Goal: Use online tool/utility: Utilize a website feature to perform a specific function

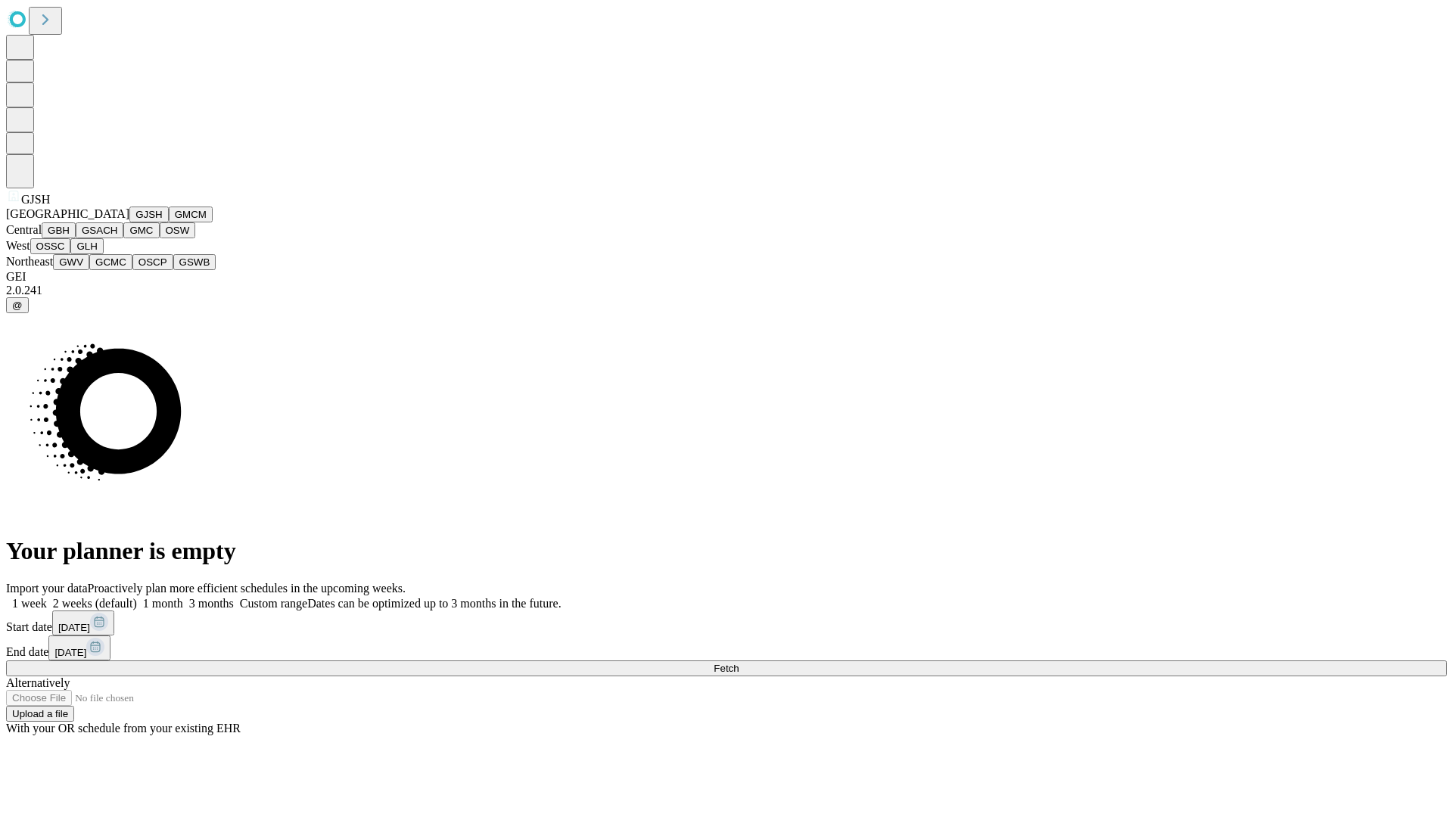
click at [129, 222] on button "GJSH" at bounding box center [148, 215] width 39 height 16
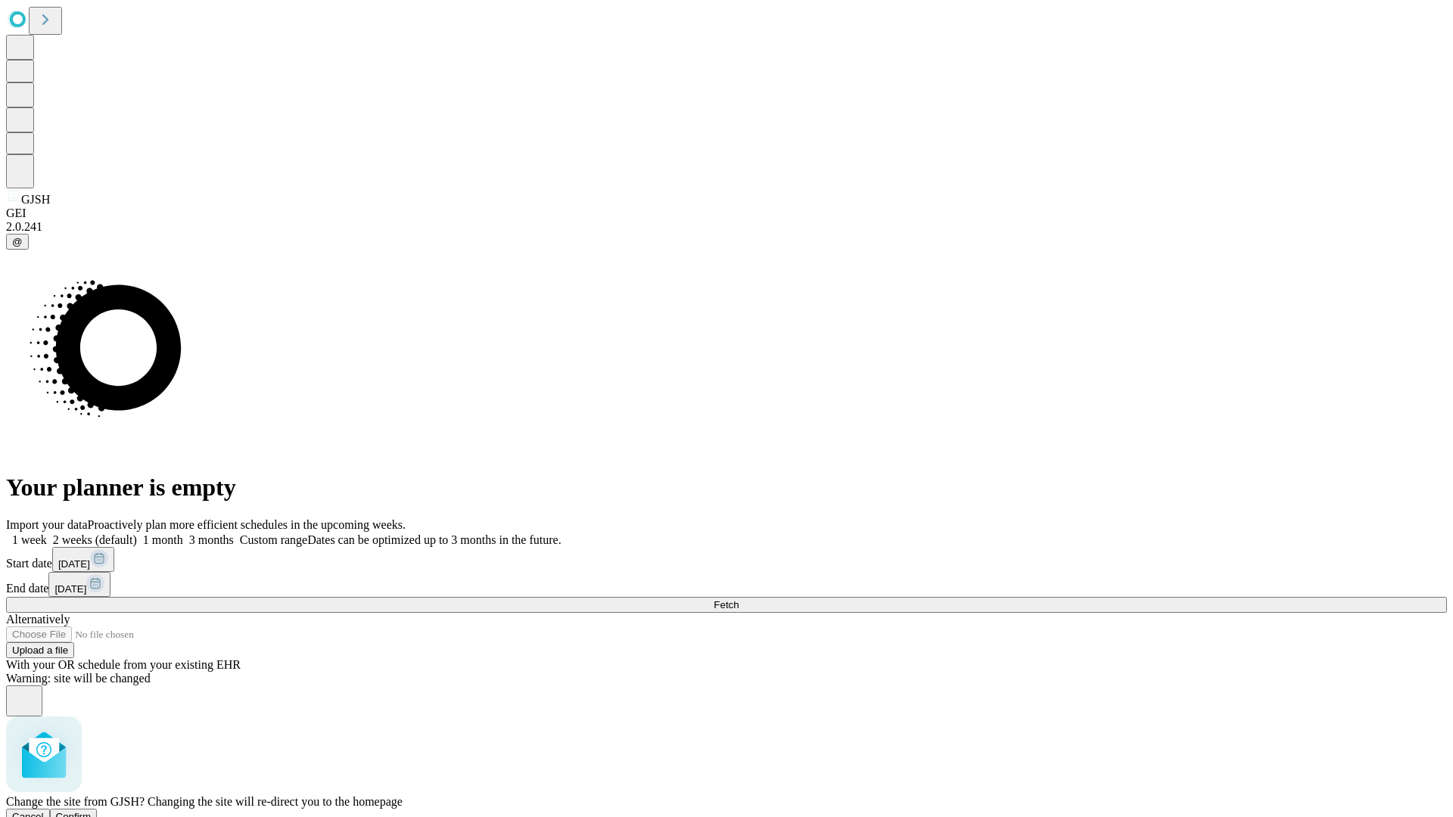
click at [92, 811] on span "Confirm" at bounding box center [74, 816] width 36 height 11
click at [137, 533] on label "2 weeks (default)" at bounding box center [92, 539] width 90 height 13
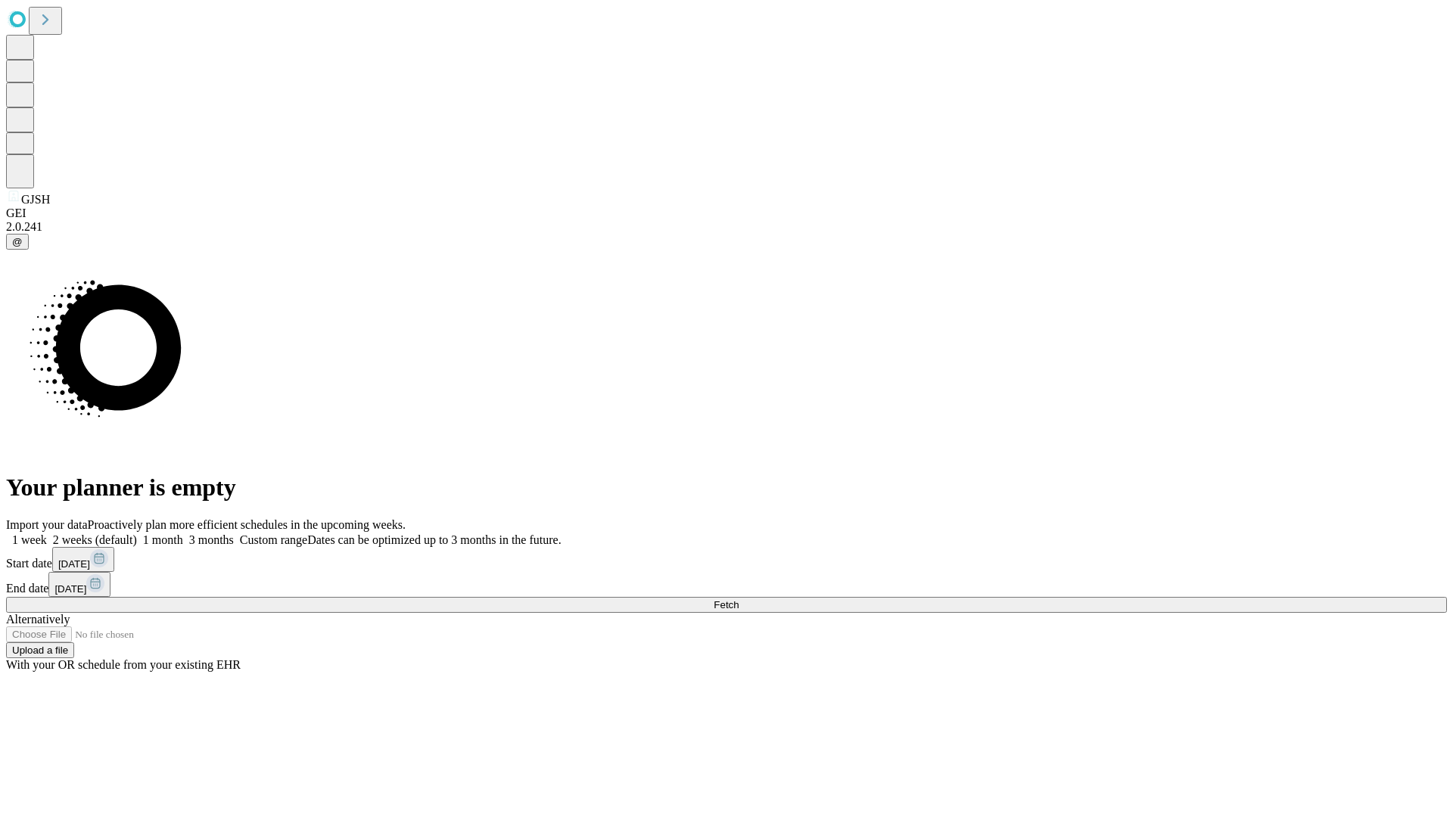
click at [738, 599] on span "Fetch" at bounding box center [726, 604] width 25 height 11
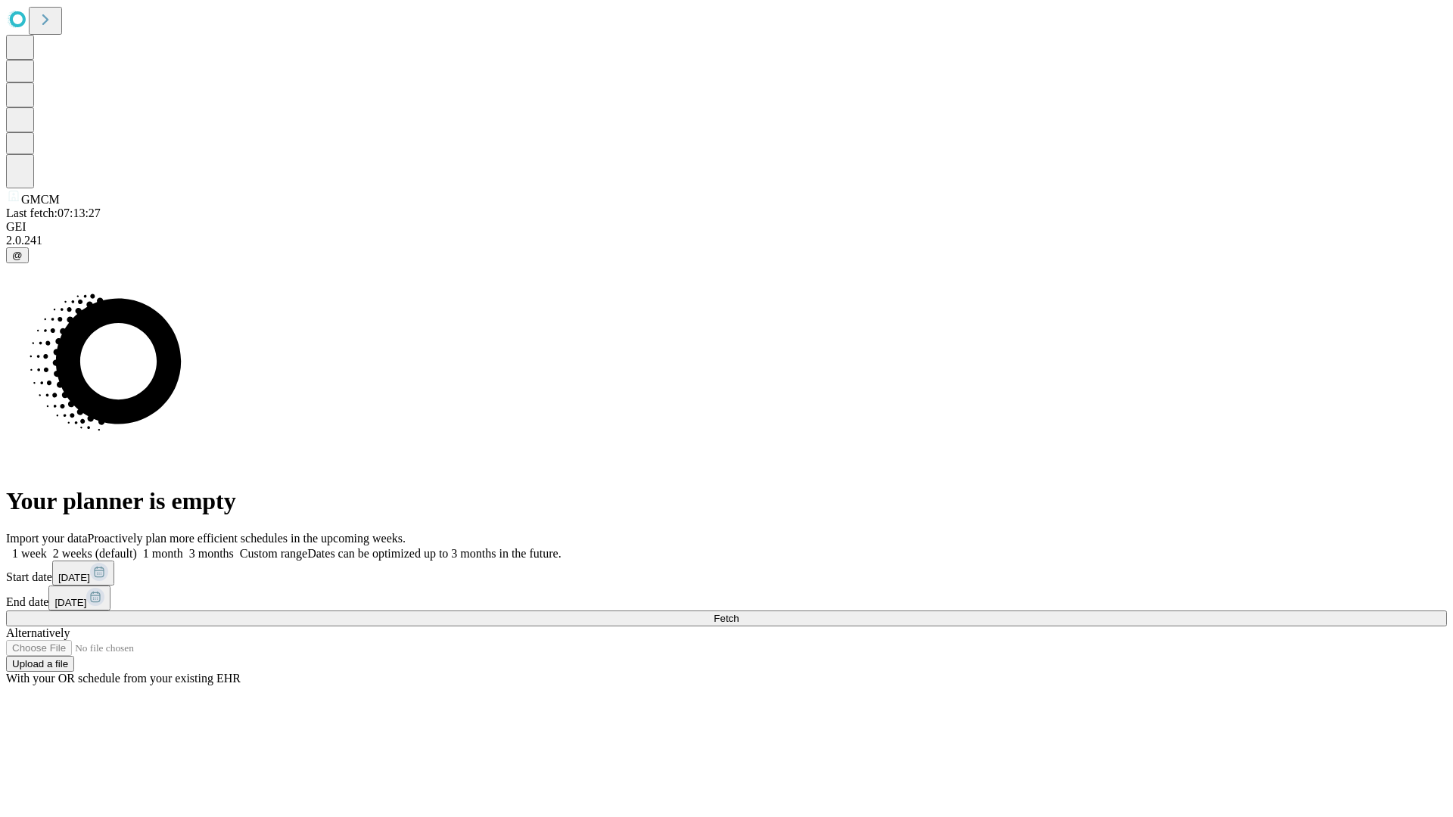
click at [137, 547] on label "2 weeks (default)" at bounding box center [92, 553] width 90 height 13
click at [738, 613] on span "Fetch" at bounding box center [726, 618] width 25 height 11
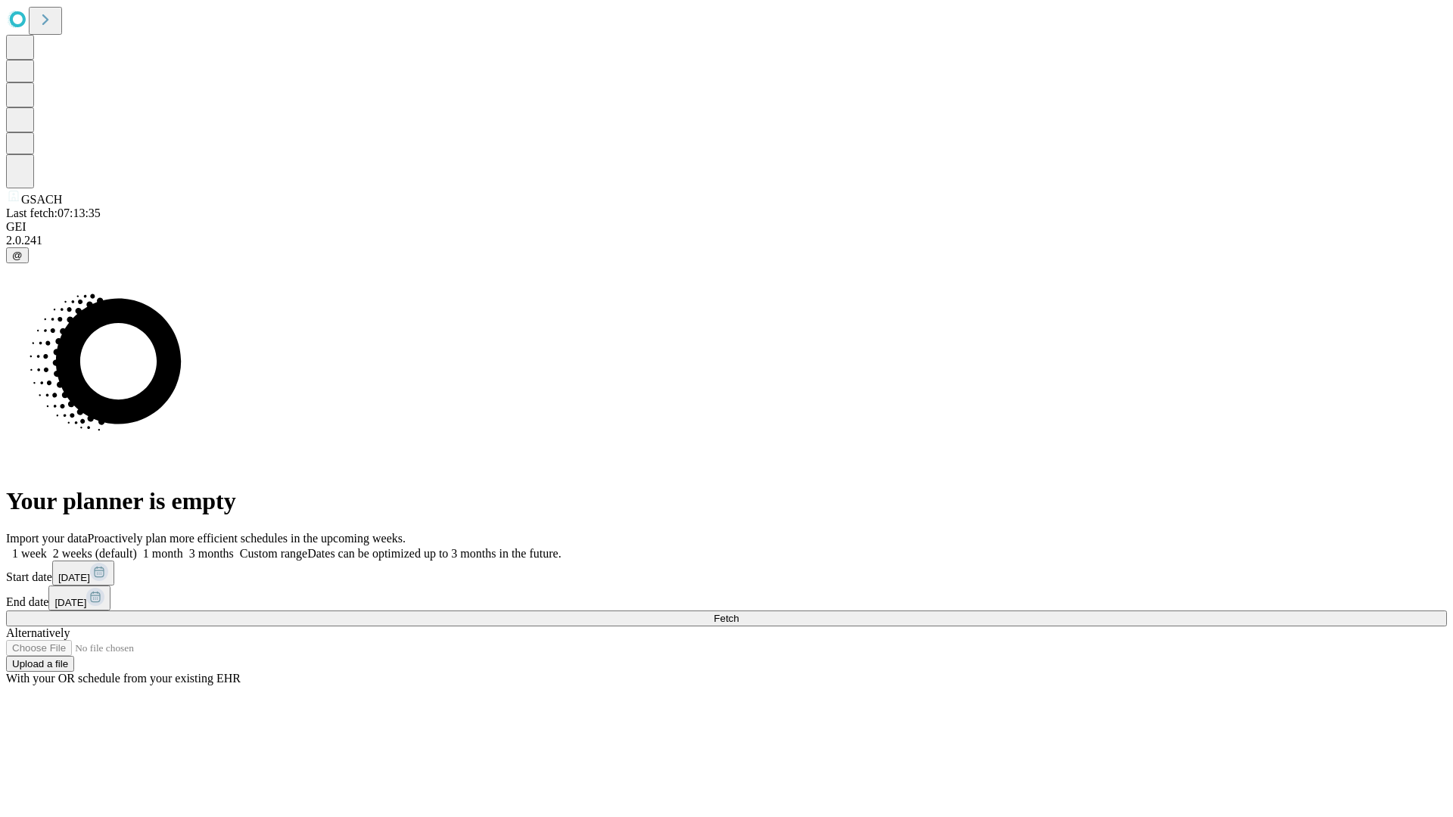
click at [137, 547] on label "2 weeks (default)" at bounding box center [92, 553] width 90 height 13
click at [738, 613] on span "Fetch" at bounding box center [726, 618] width 25 height 11
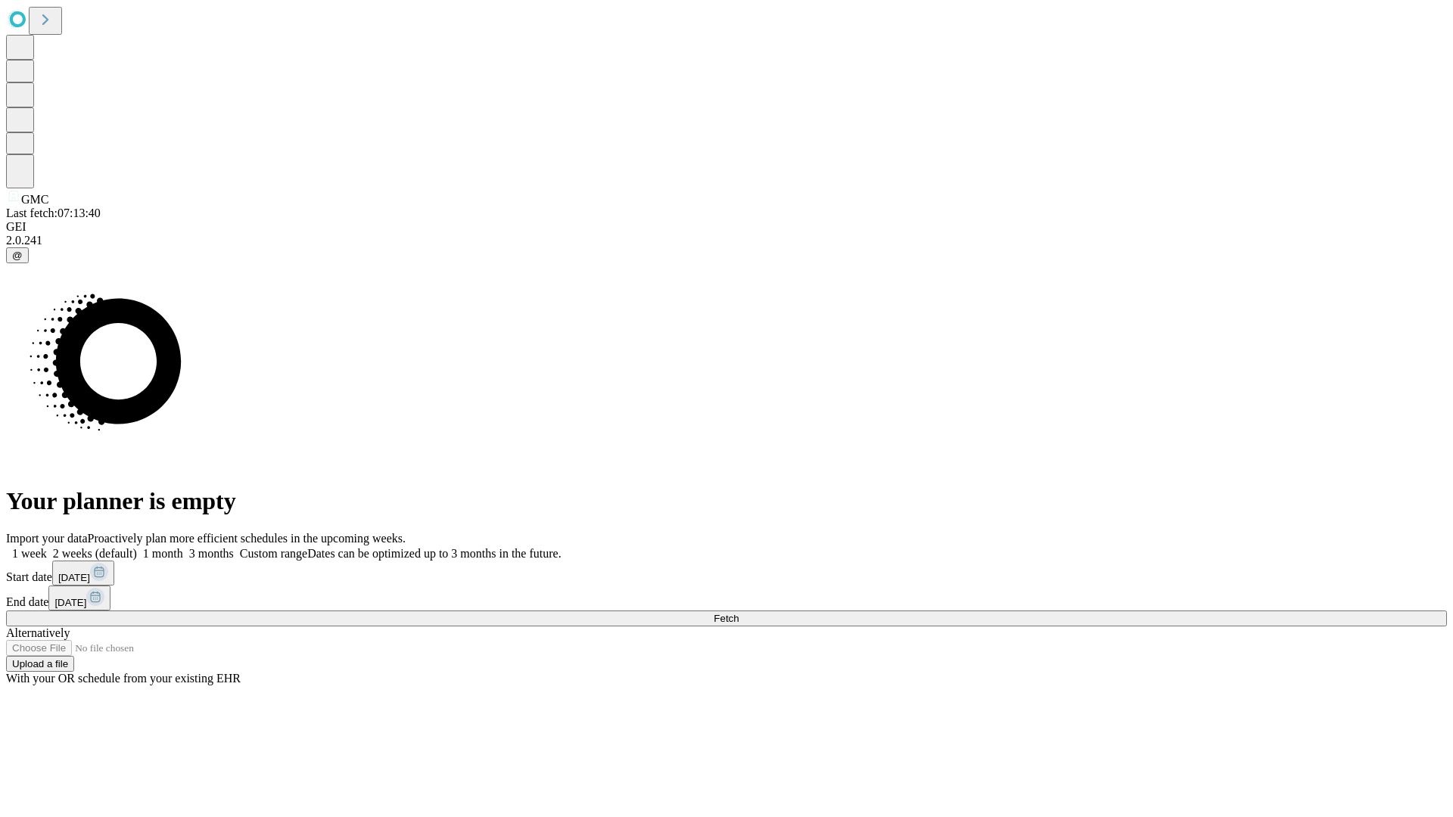
click at [137, 547] on label "2 weeks (default)" at bounding box center [92, 553] width 90 height 13
click at [738, 613] on span "Fetch" at bounding box center [726, 618] width 25 height 11
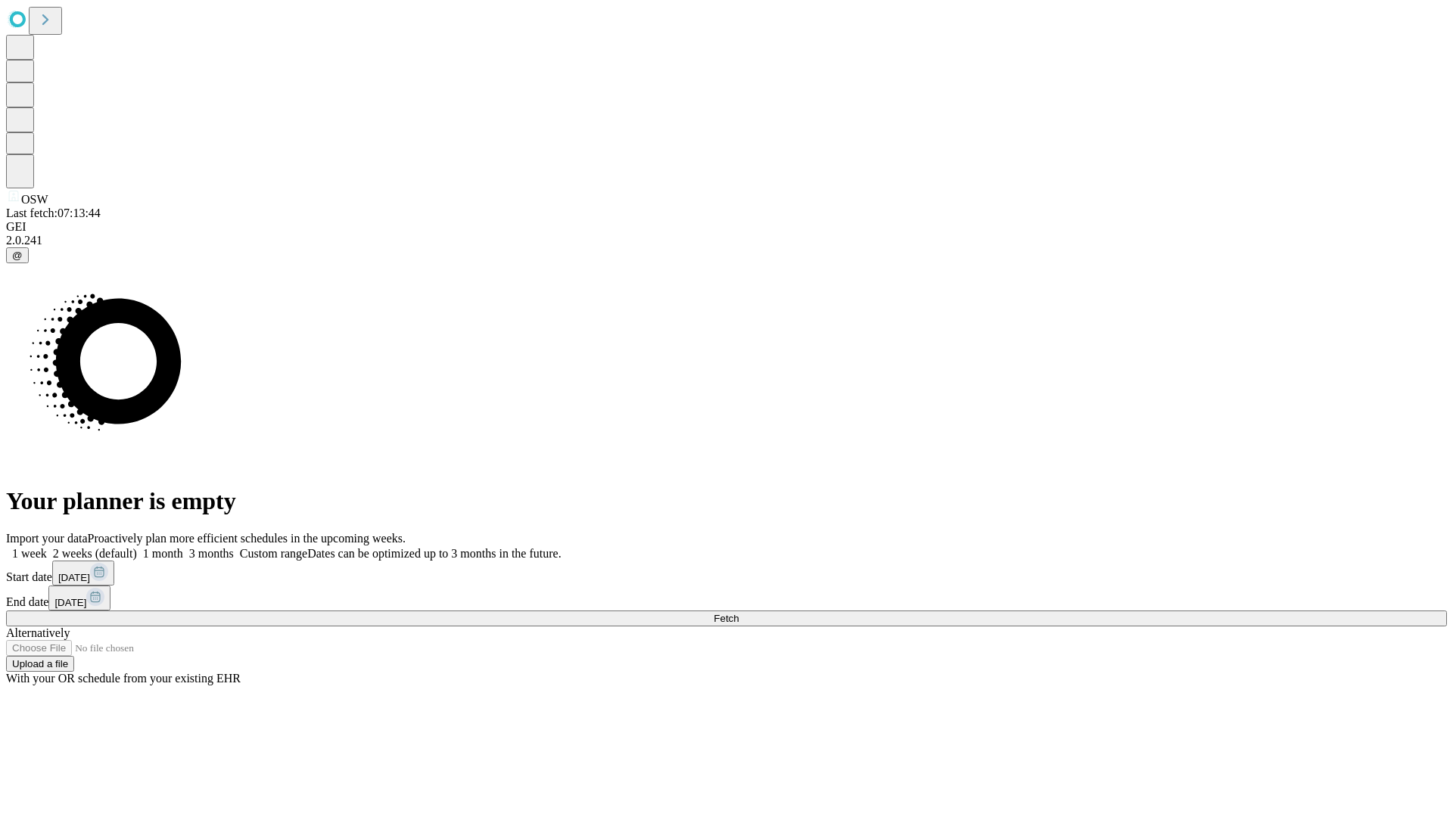
click at [738, 613] on span "Fetch" at bounding box center [726, 618] width 25 height 11
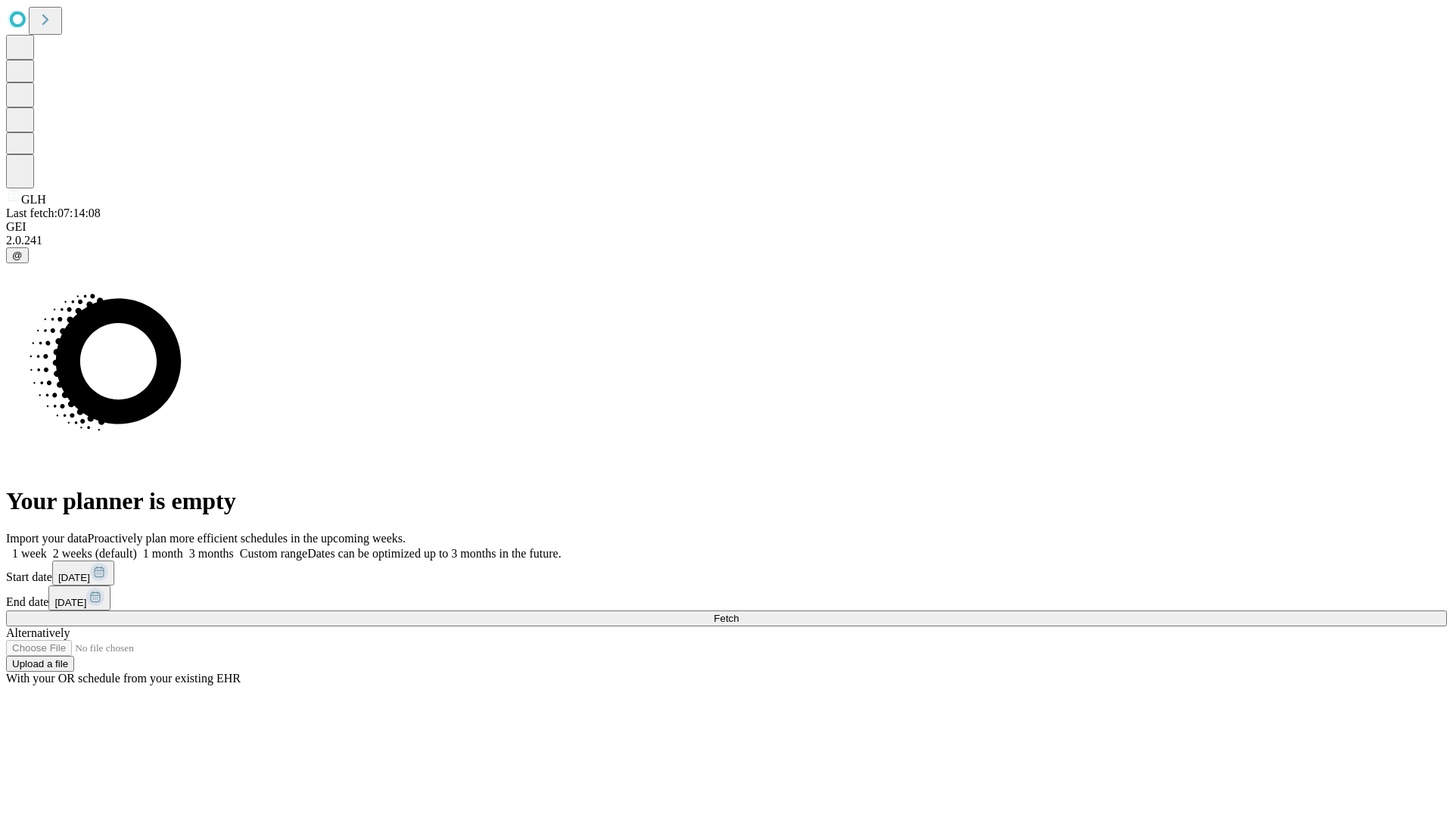
click at [137, 547] on label "2 weeks (default)" at bounding box center [92, 553] width 90 height 13
click at [738, 613] on span "Fetch" at bounding box center [726, 618] width 25 height 11
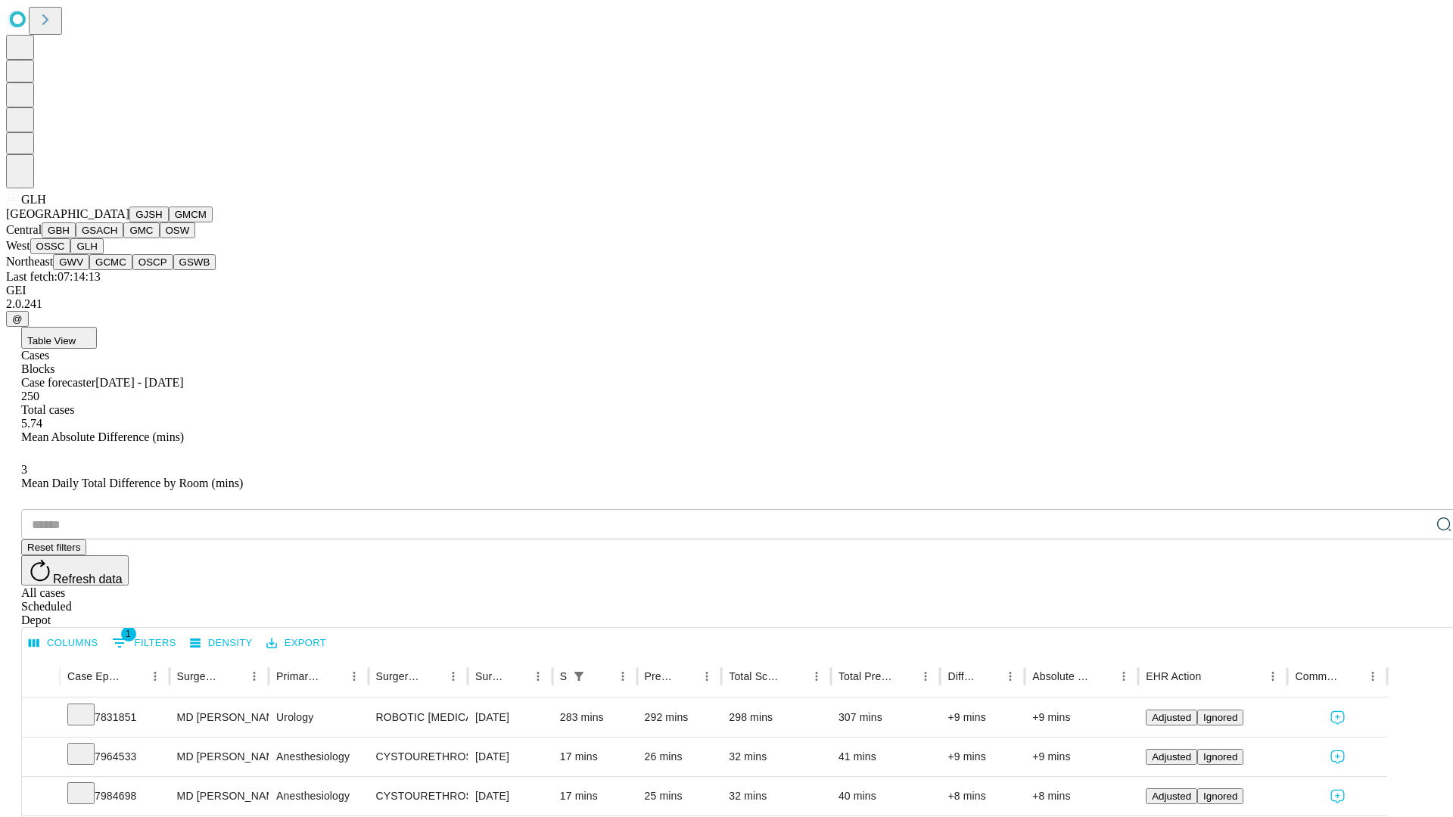
click at [89, 270] on button "GWV" at bounding box center [71, 262] width 36 height 16
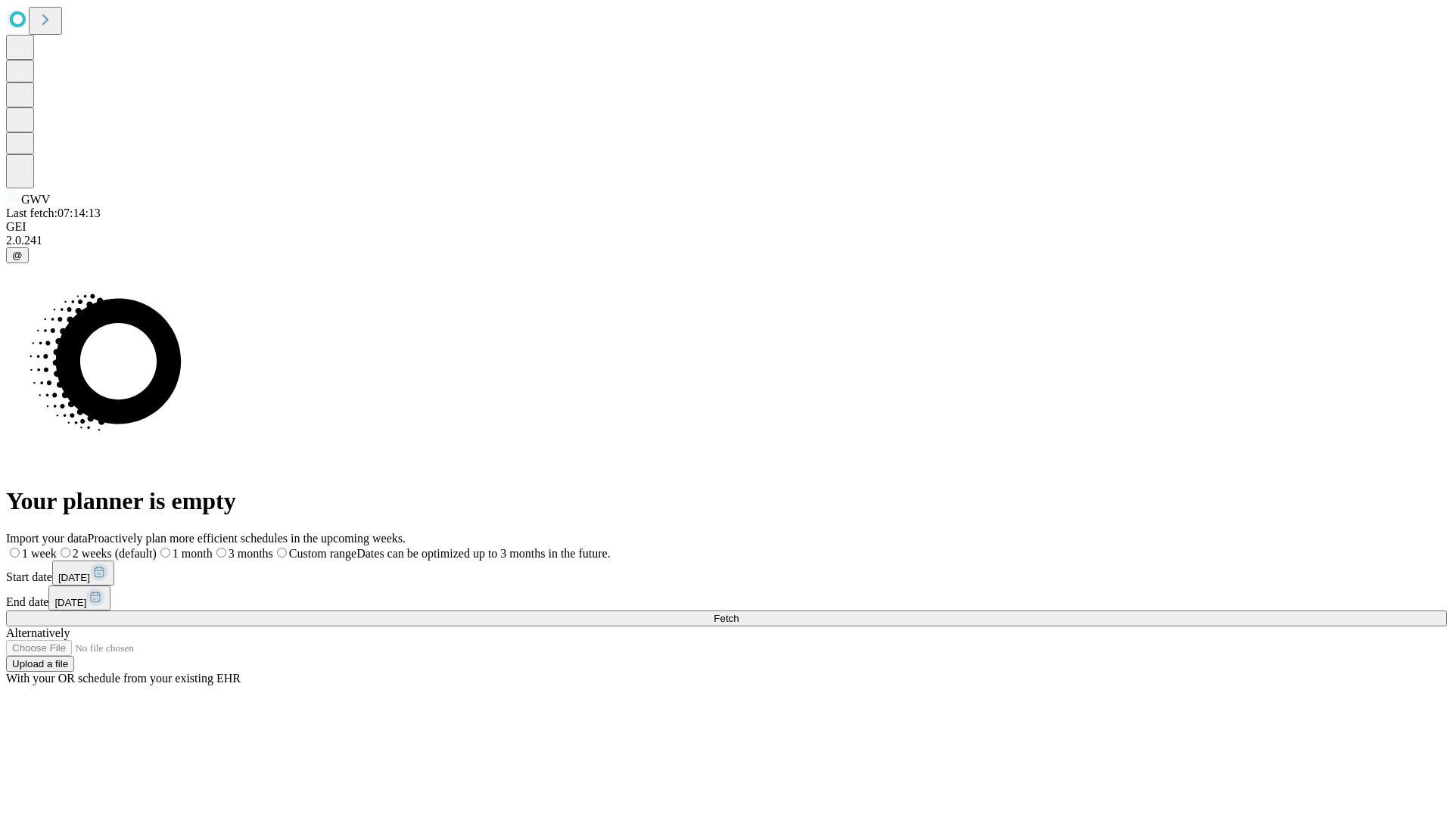
click at [157, 547] on label "2 weeks (default)" at bounding box center [107, 553] width 100 height 13
click at [738, 613] on span "Fetch" at bounding box center [726, 618] width 25 height 11
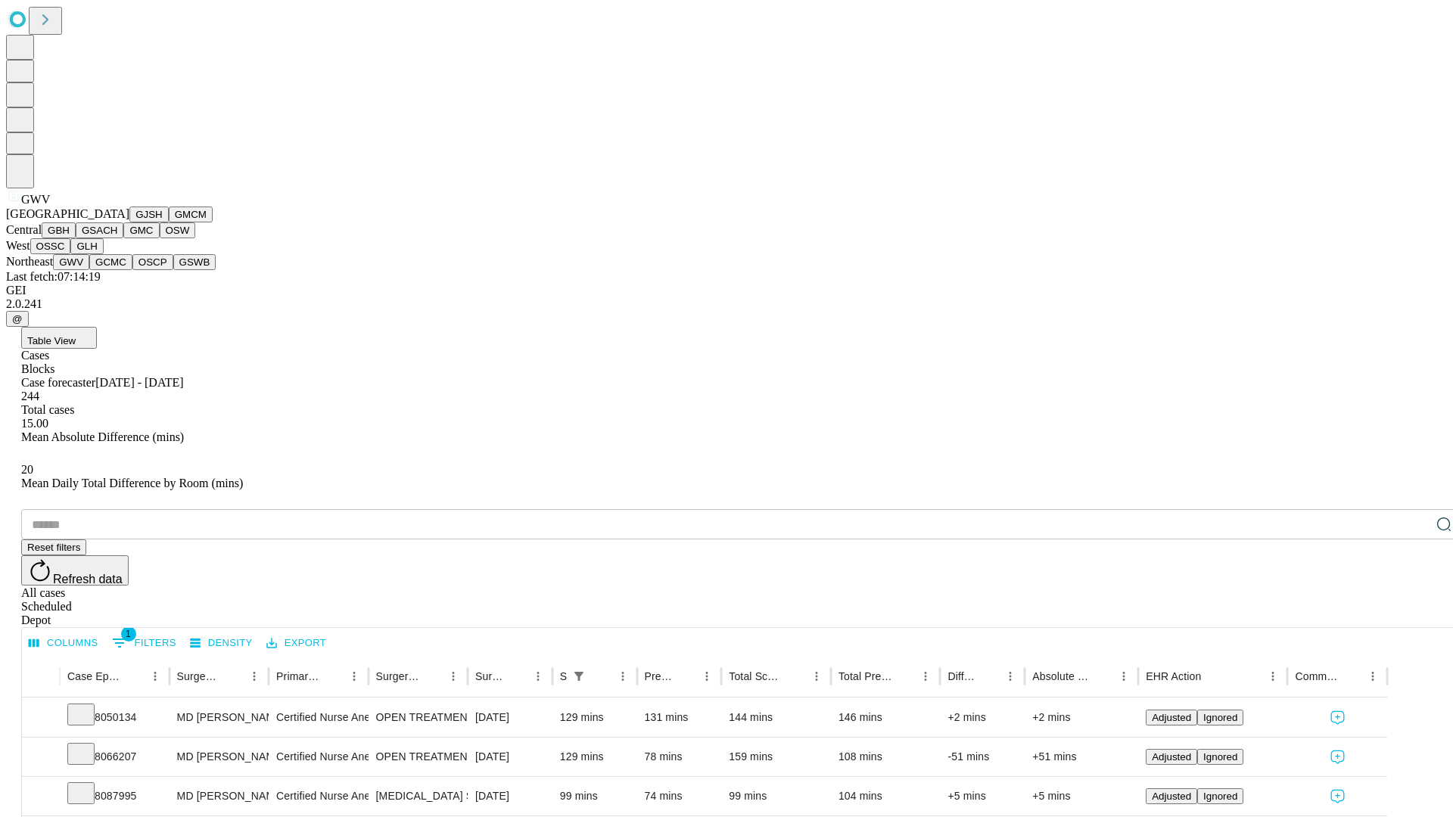
click at [117, 270] on button "GCMC" at bounding box center [110, 262] width 43 height 16
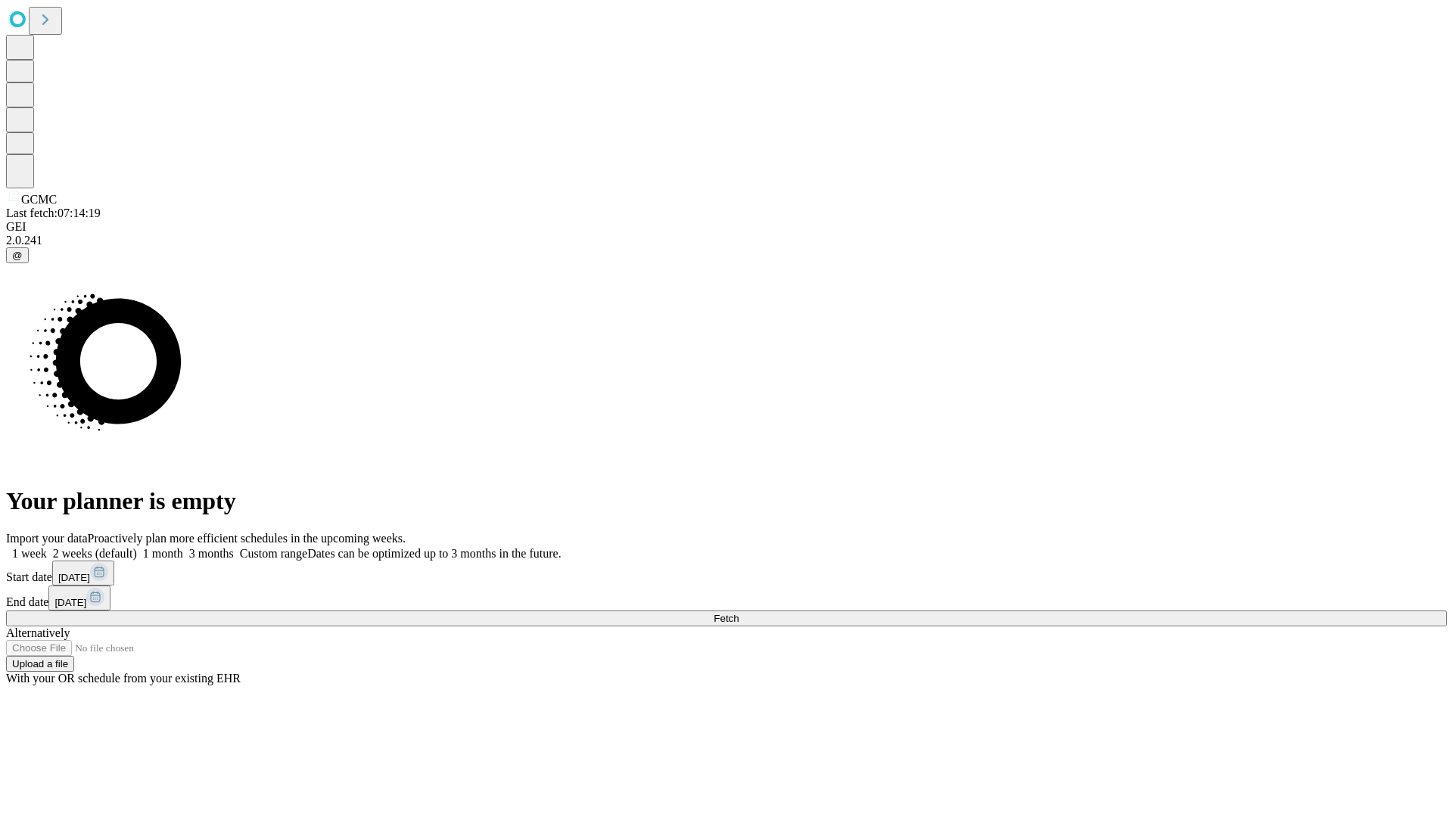
click at [137, 547] on label "2 weeks (default)" at bounding box center [92, 553] width 90 height 13
click at [738, 613] on span "Fetch" at bounding box center [726, 618] width 25 height 11
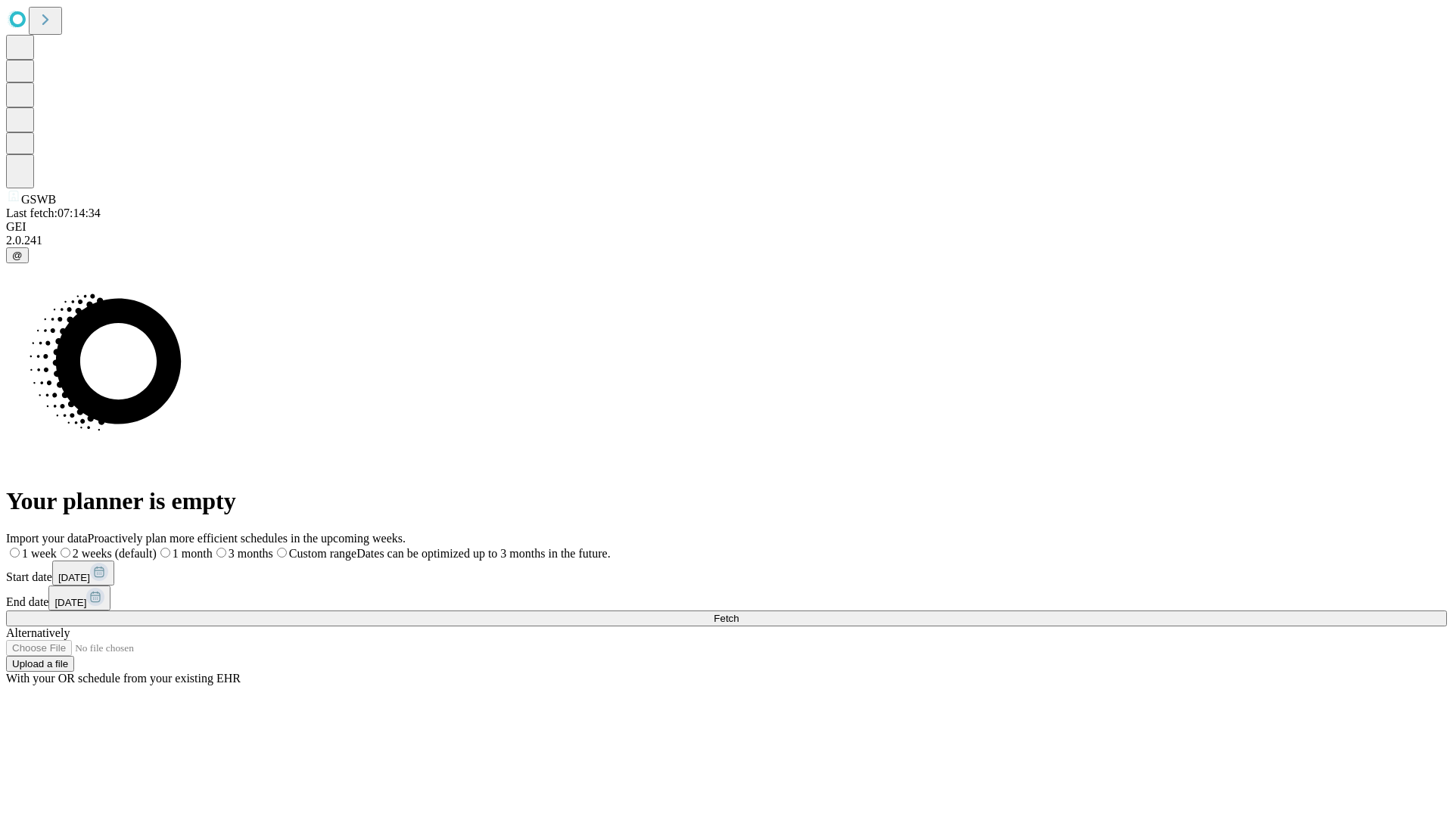
click at [157, 547] on label "2 weeks (default)" at bounding box center [107, 553] width 100 height 13
click at [738, 613] on span "Fetch" at bounding box center [726, 618] width 25 height 11
